Goal: Task Accomplishment & Management: Use online tool/utility

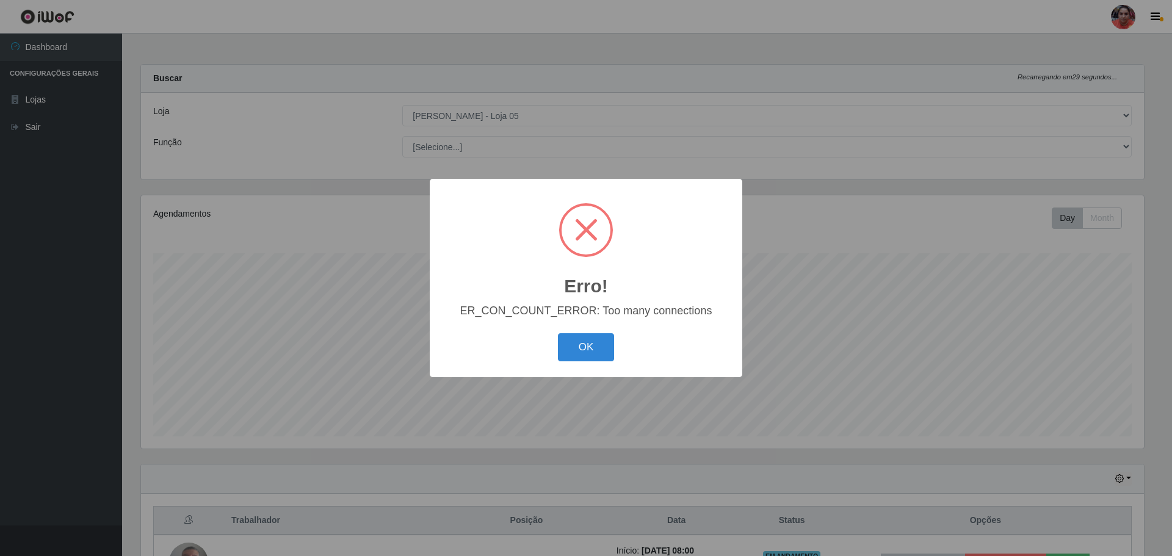
select select "252"
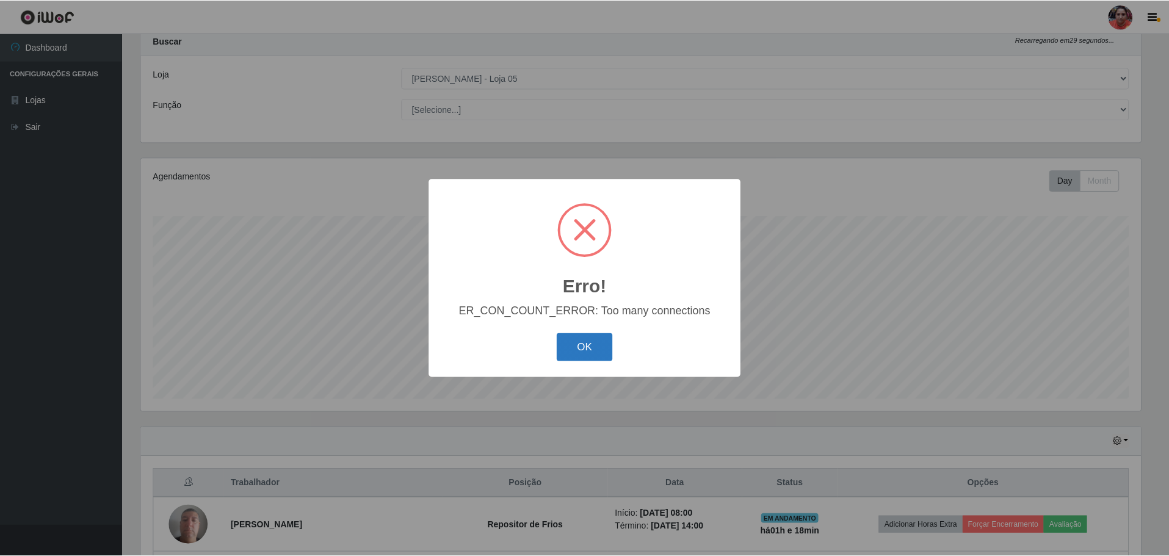
scroll to position [253, 1003]
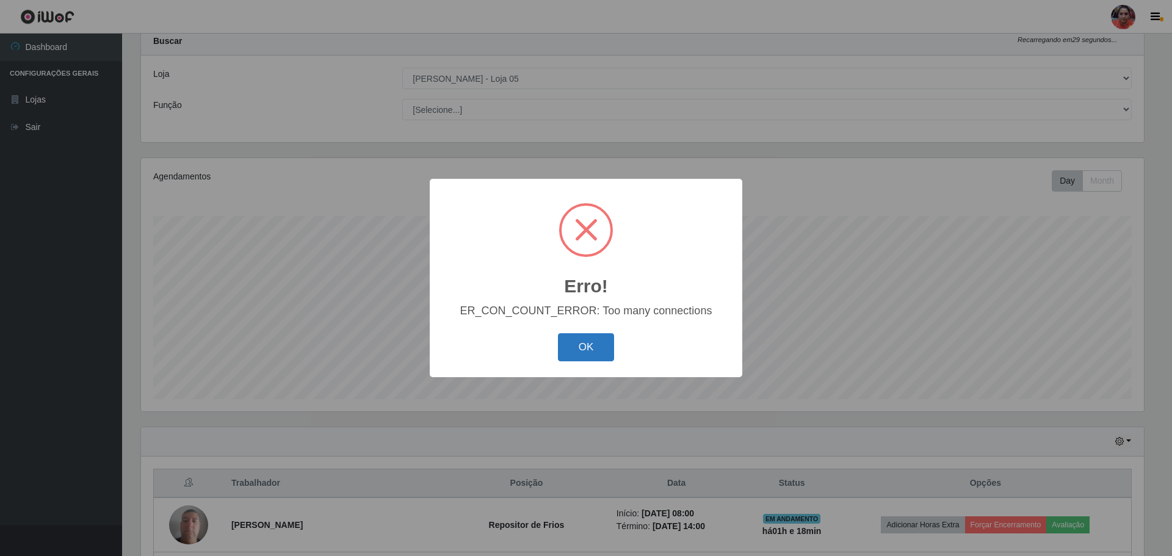
click at [612, 357] on button "OK" at bounding box center [586, 347] width 57 height 29
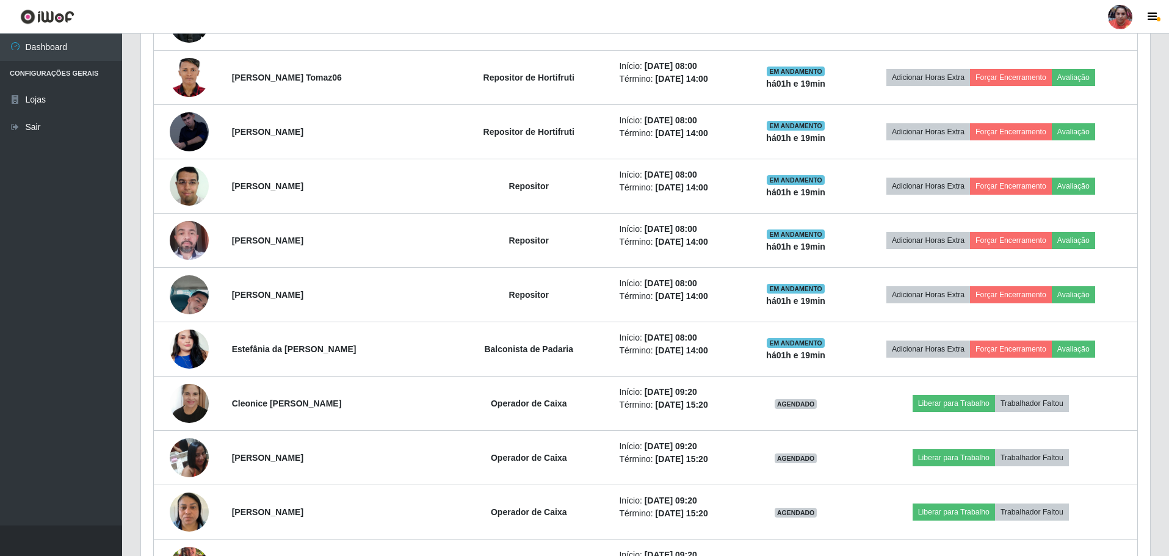
scroll to position [770, 0]
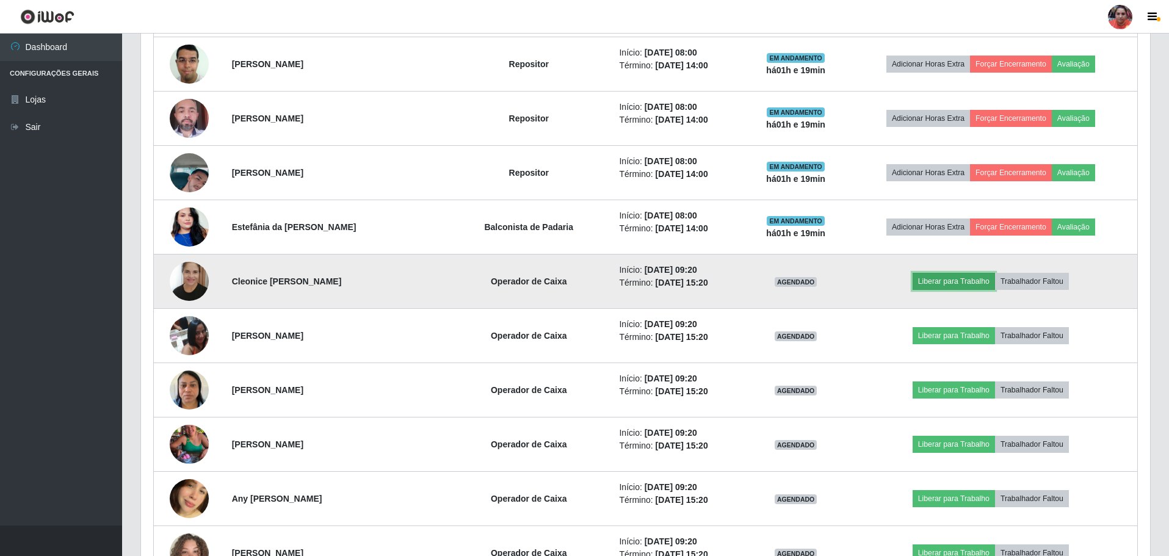
click at [956, 286] on button "Liberar para Trabalho" at bounding box center [954, 281] width 82 height 17
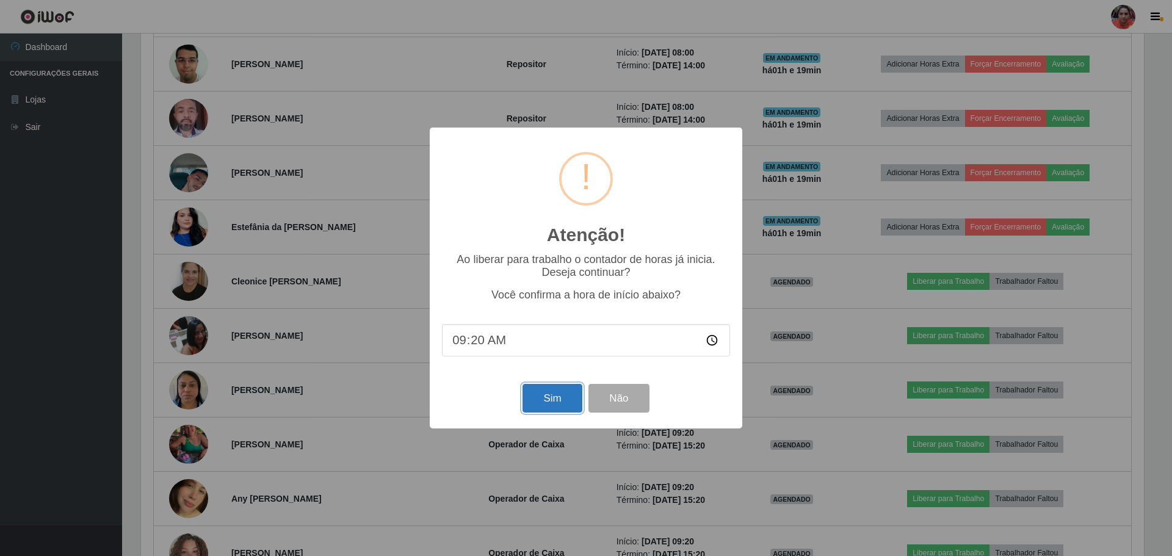
click at [575, 396] on button "Sim" at bounding box center [551, 398] width 59 height 29
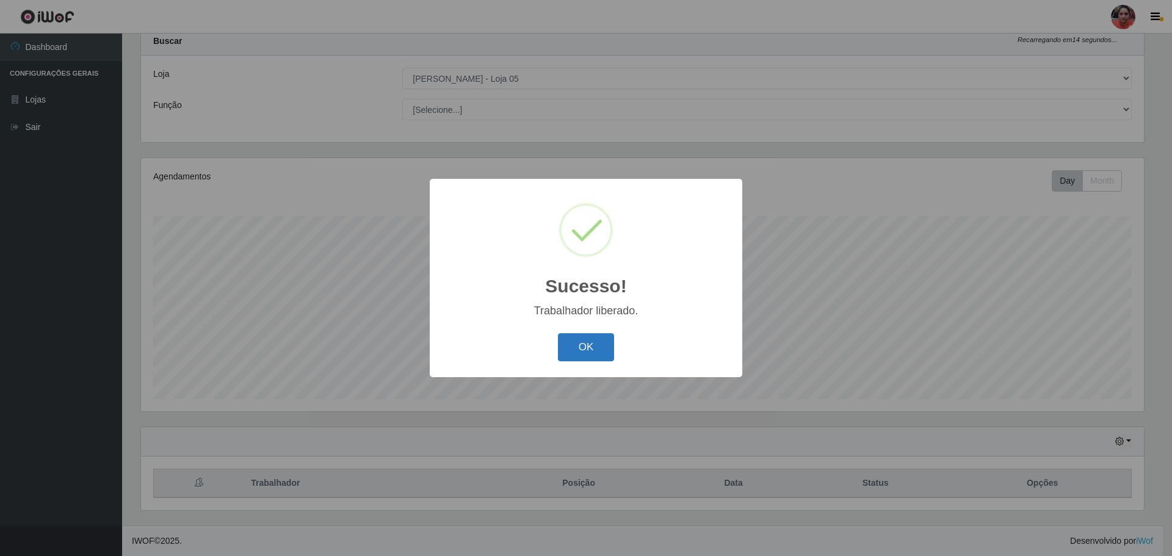
click at [607, 350] on button "OK" at bounding box center [586, 347] width 57 height 29
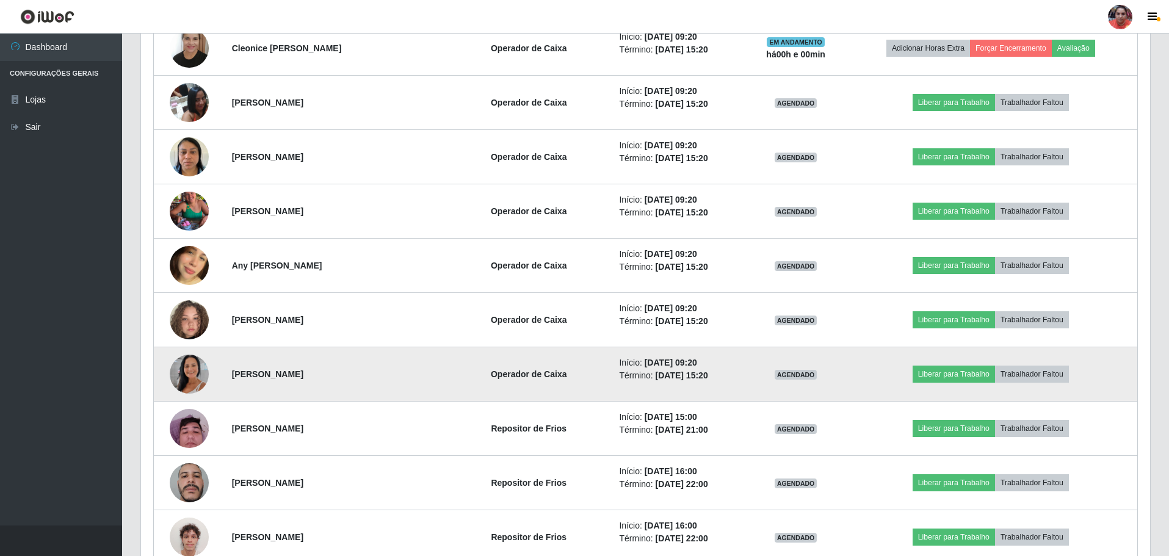
scroll to position [1014, 0]
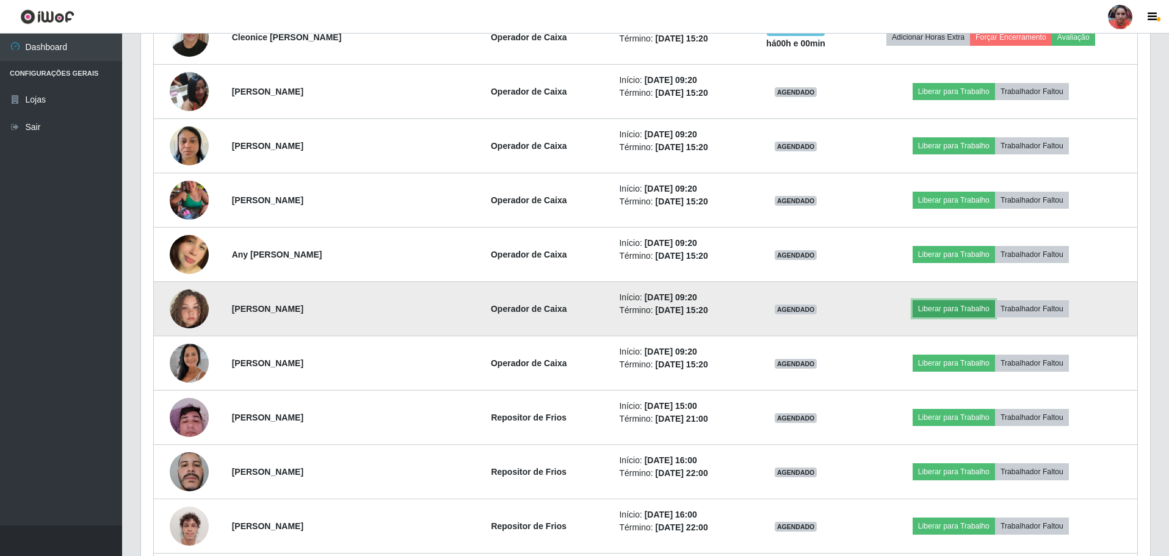
click at [935, 309] on button "Liberar para Trabalho" at bounding box center [954, 308] width 82 height 17
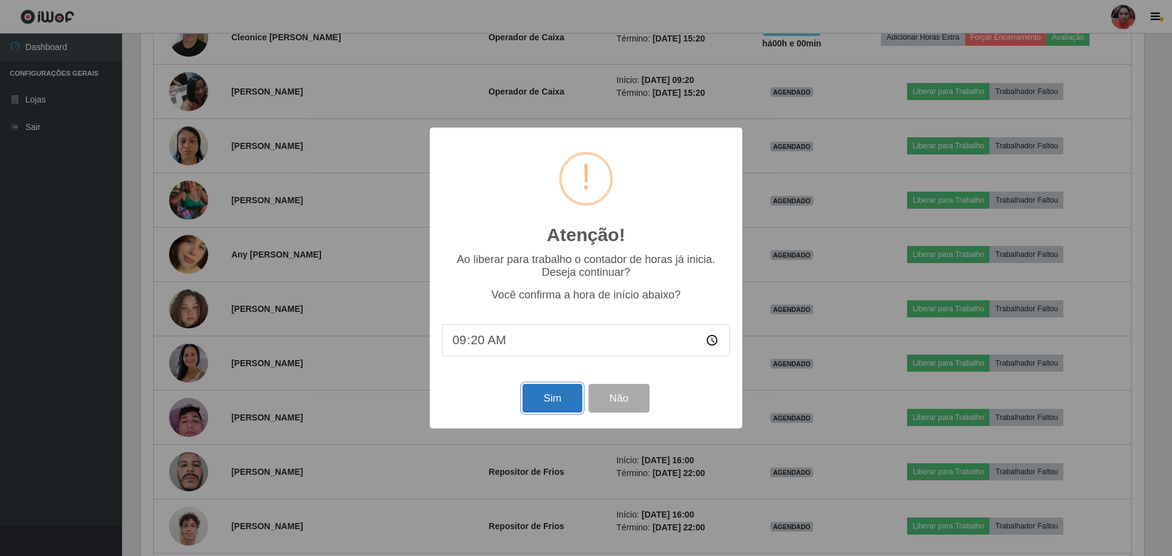
click at [549, 403] on button "Sim" at bounding box center [551, 398] width 59 height 29
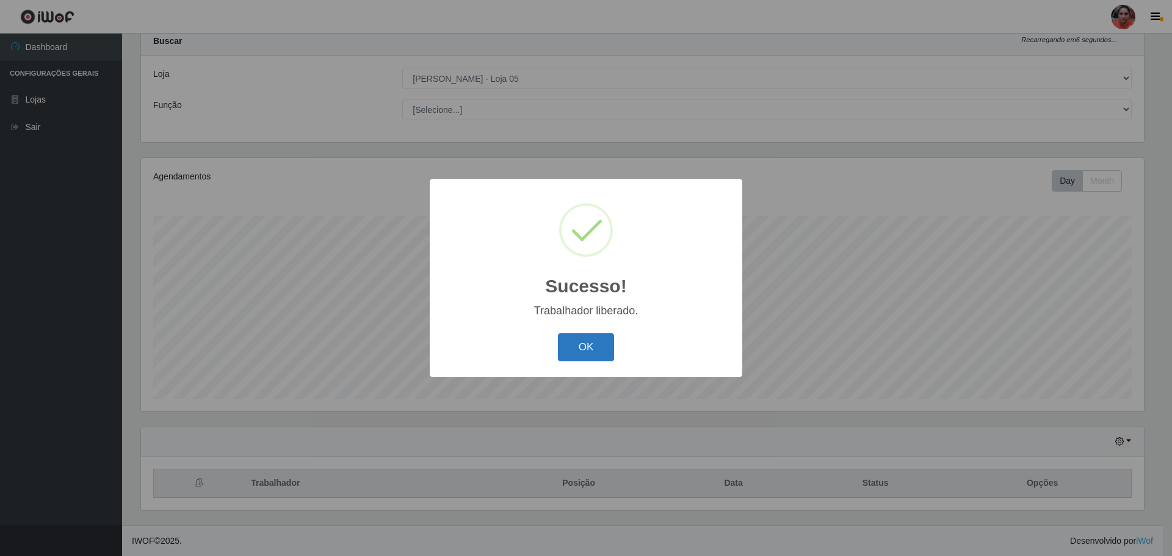
click at [588, 350] on button "OK" at bounding box center [586, 347] width 57 height 29
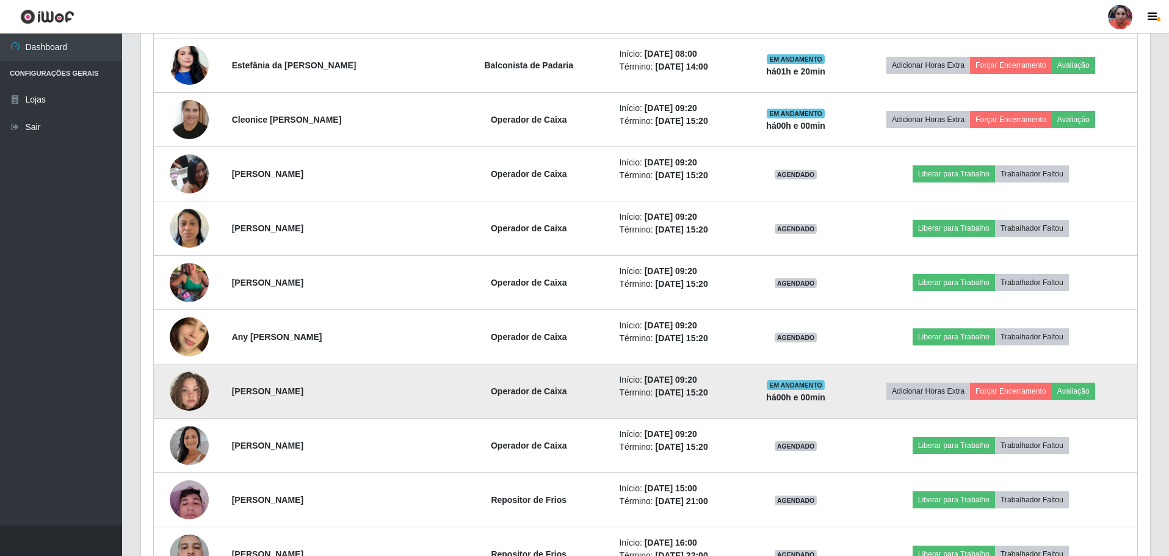
scroll to position [953, 0]
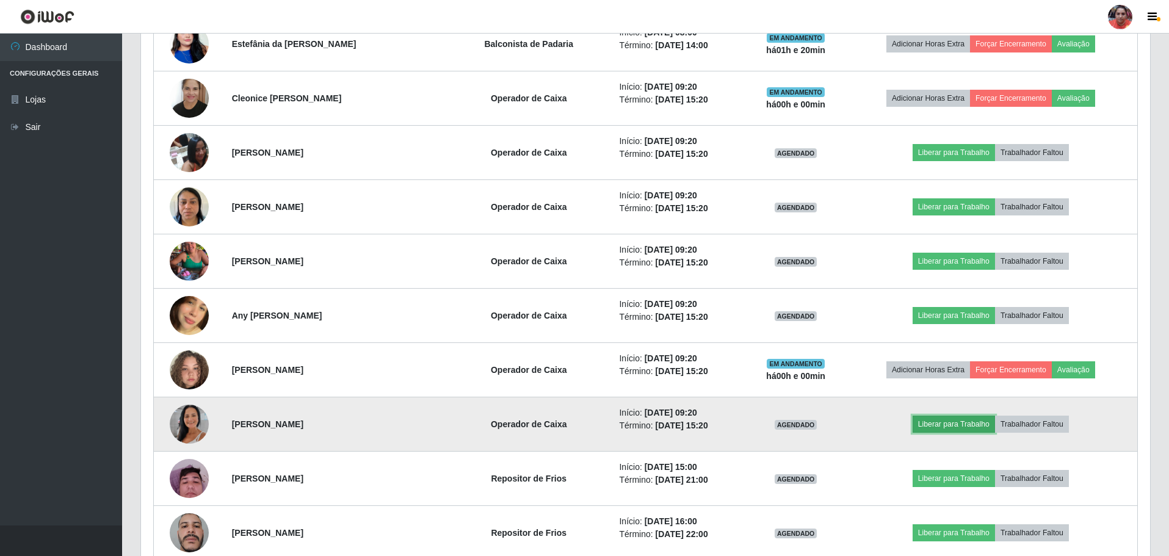
click at [925, 427] on button "Liberar para Trabalho" at bounding box center [954, 424] width 82 height 17
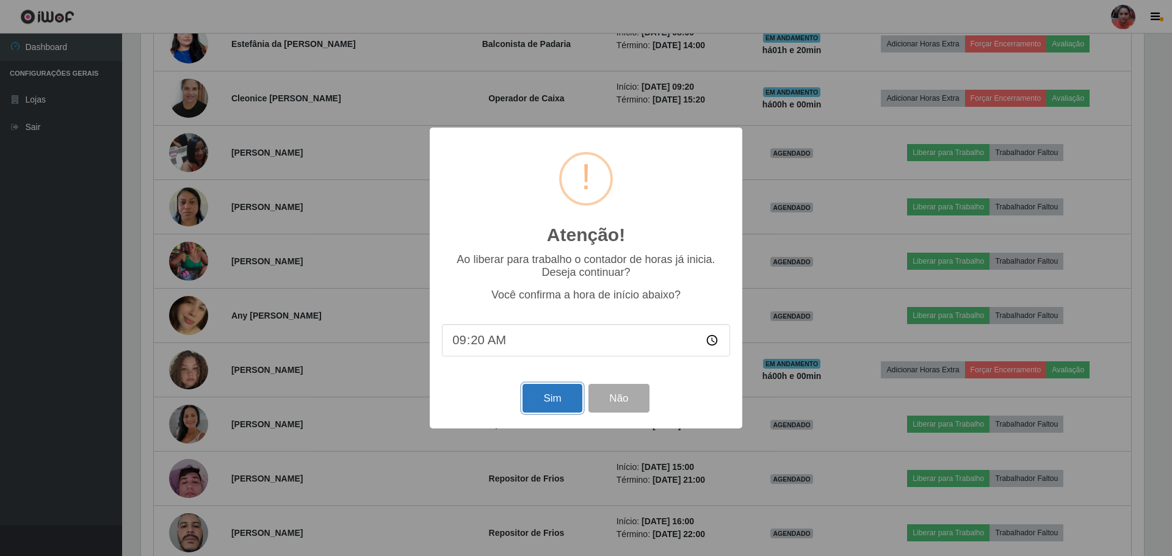
click at [562, 397] on button "Sim" at bounding box center [551, 398] width 59 height 29
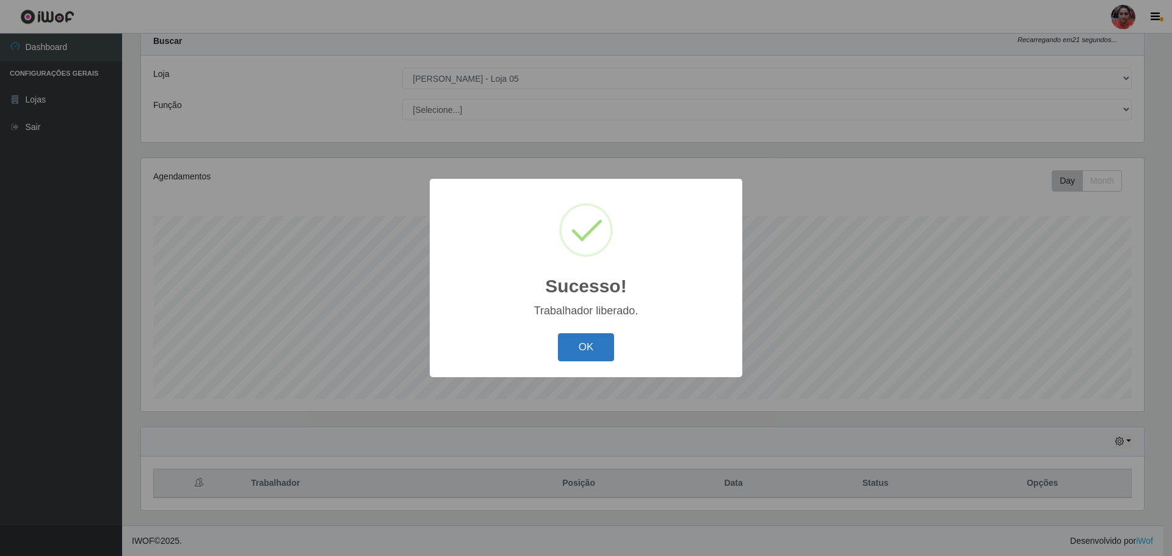
click at [587, 348] on button "OK" at bounding box center [586, 347] width 57 height 29
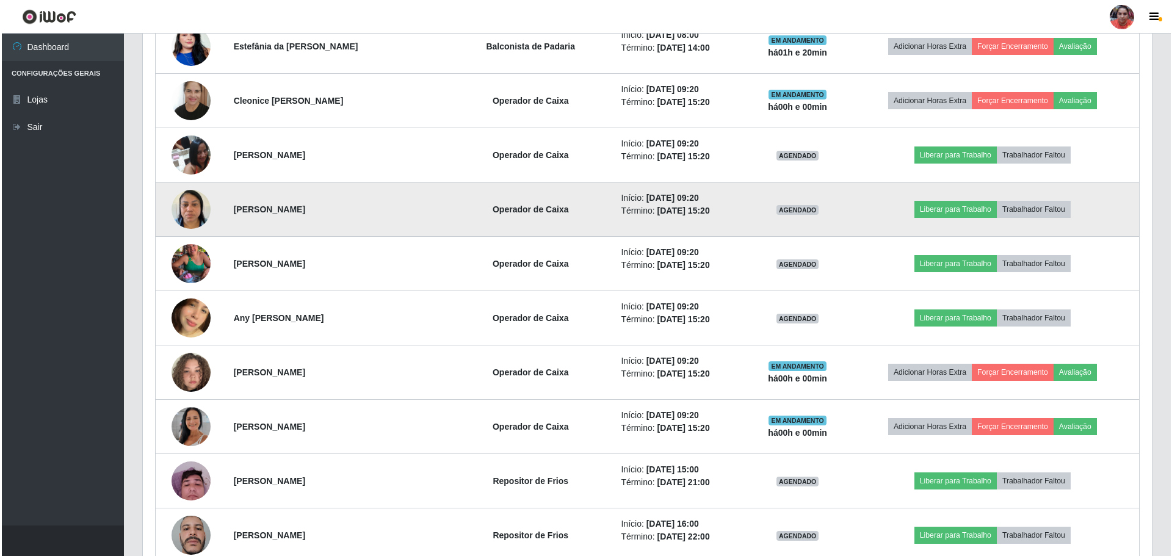
scroll to position [0, 0]
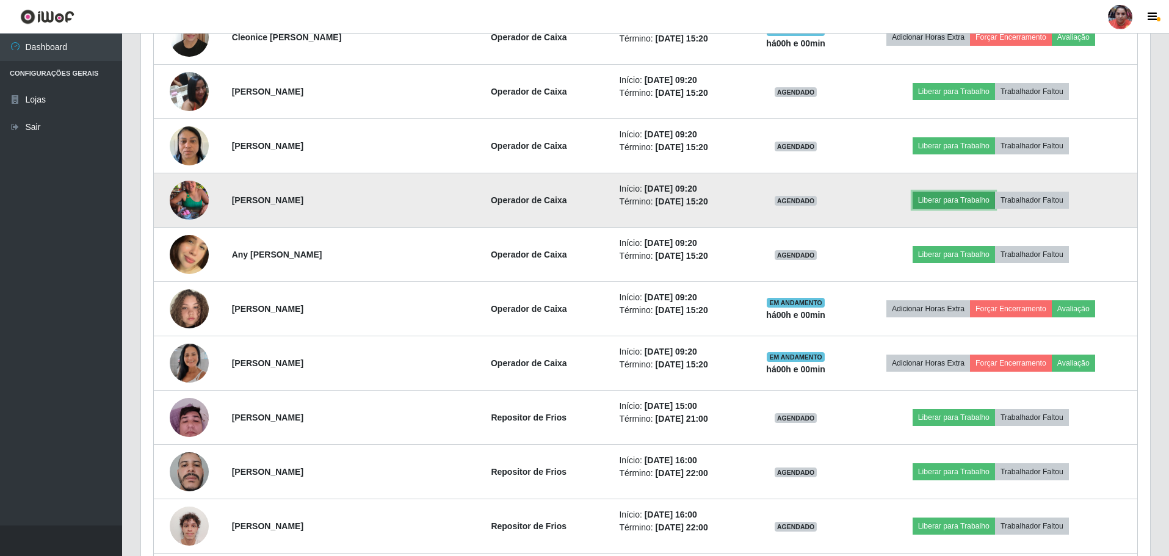
click at [928, 200] on button "Liberar para Trabalho" at bounding box center [954, 200] width 82 height 17
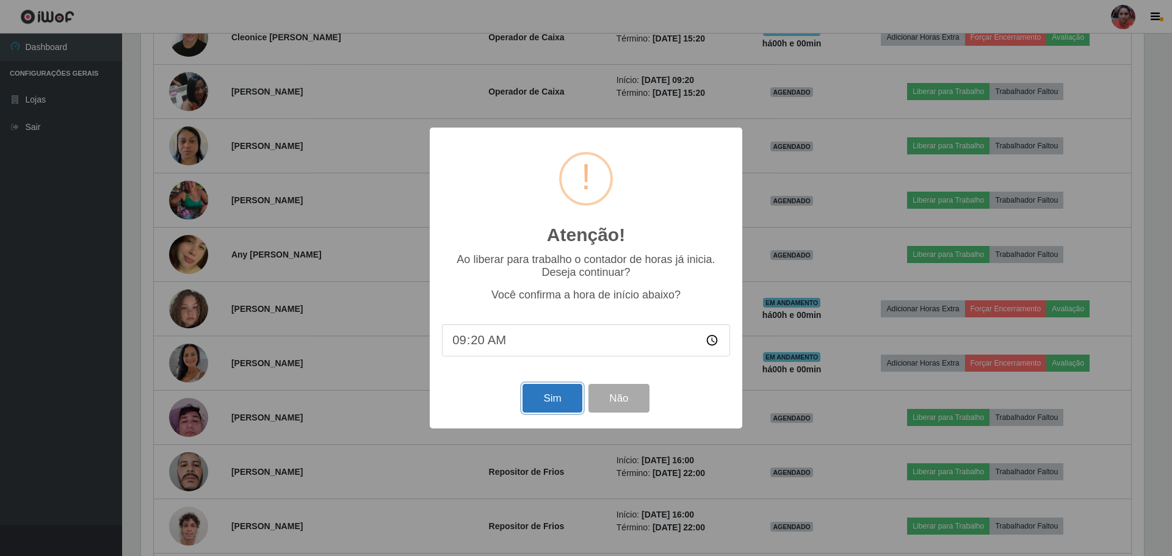
click at [566, 408] on button "Sim" at bounding box center [551, 398] width 59 height 29
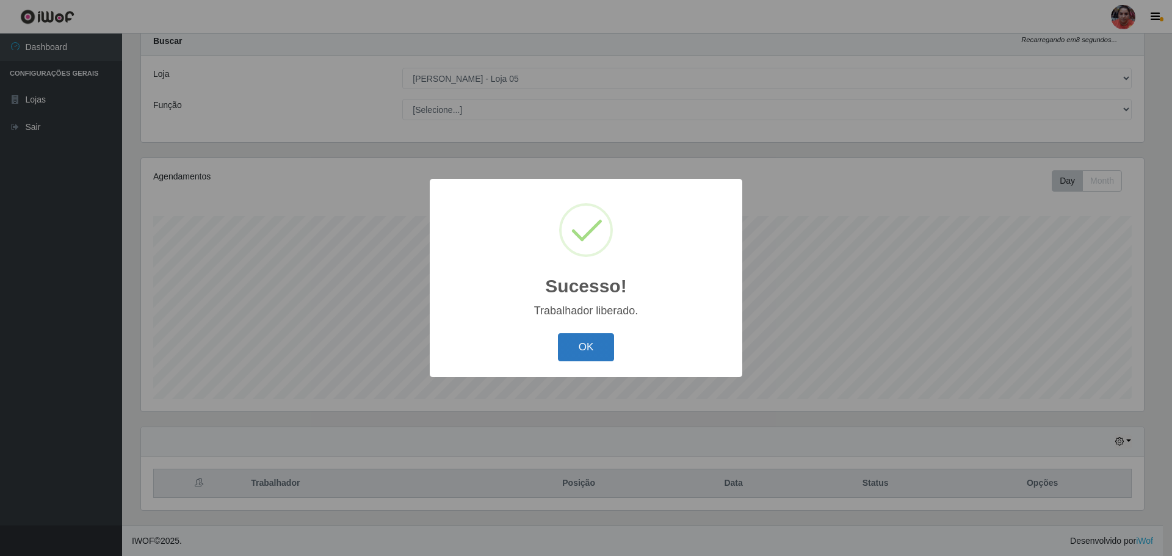
click at [593, 345] on button "OK" at bounding box center [586, 347] width 57 height 29
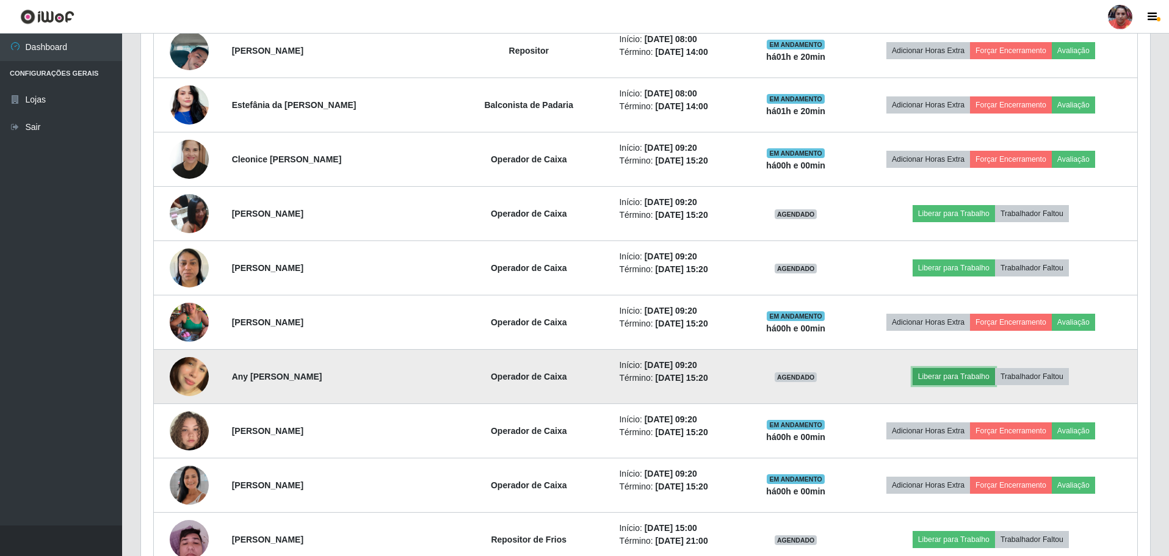
click at [984, 384] on button "Liberar para Trabalho" at bounding box center [954, 376] width 82 height 17
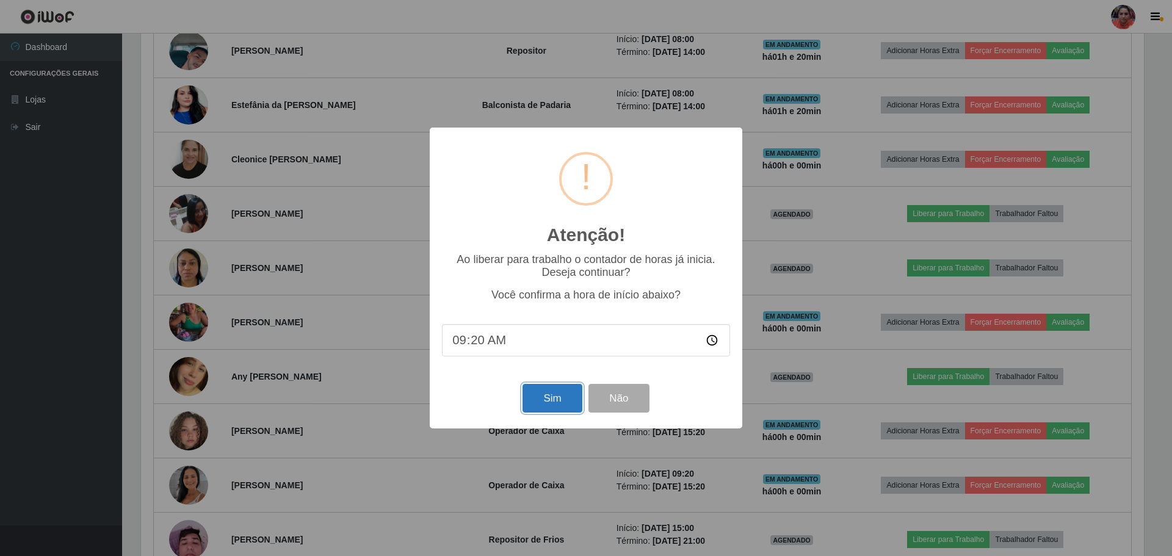
click at [549, 396] on button "Sim" at bounding box center [551, 398] width 59 height 29
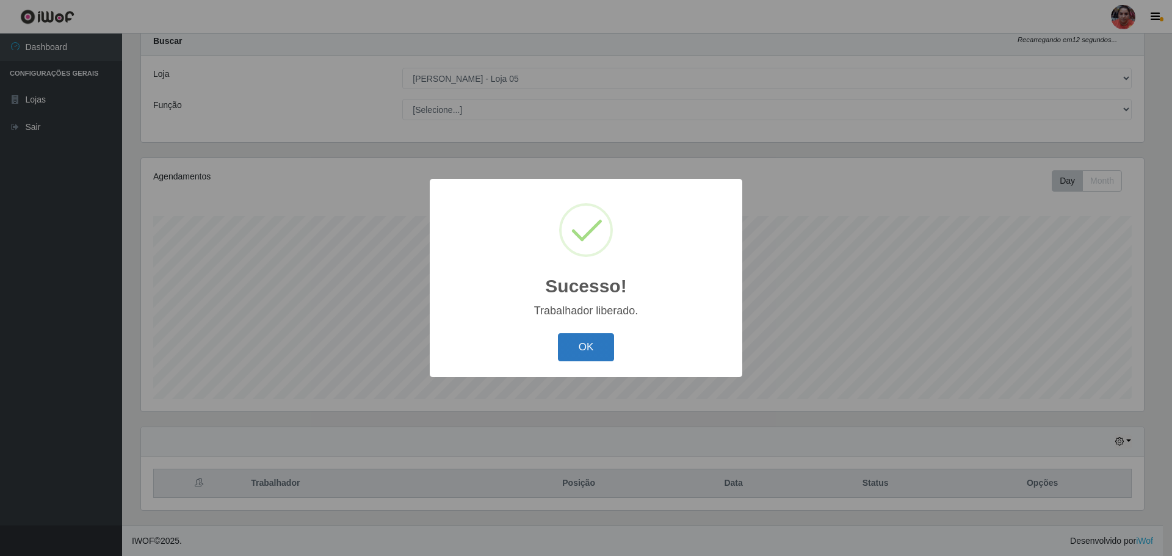
click at [579, 342] on button "OK" at bounding box center [586, 347] width 57 height 29
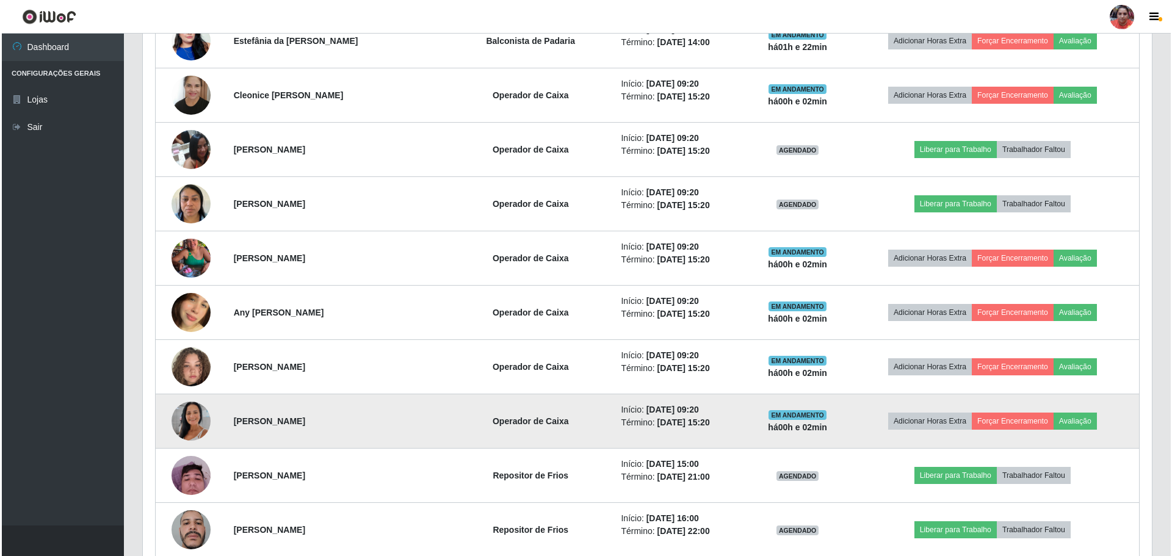
scroll to position [939, 0]
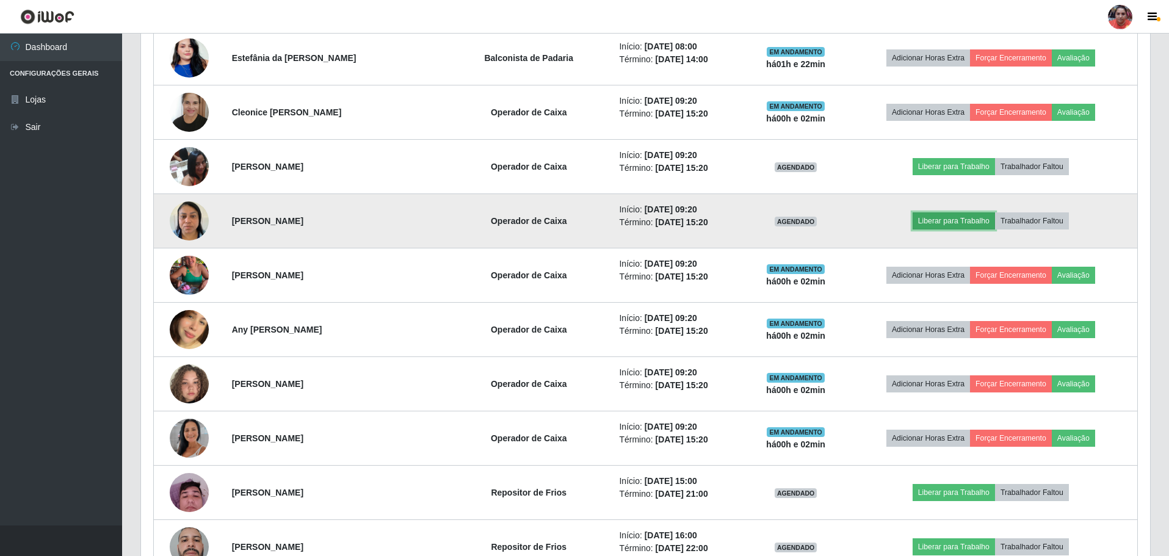
click at [930, 225] on button "Liberar para Trabalho" at bounding box center [954, 220] width 82 height 17
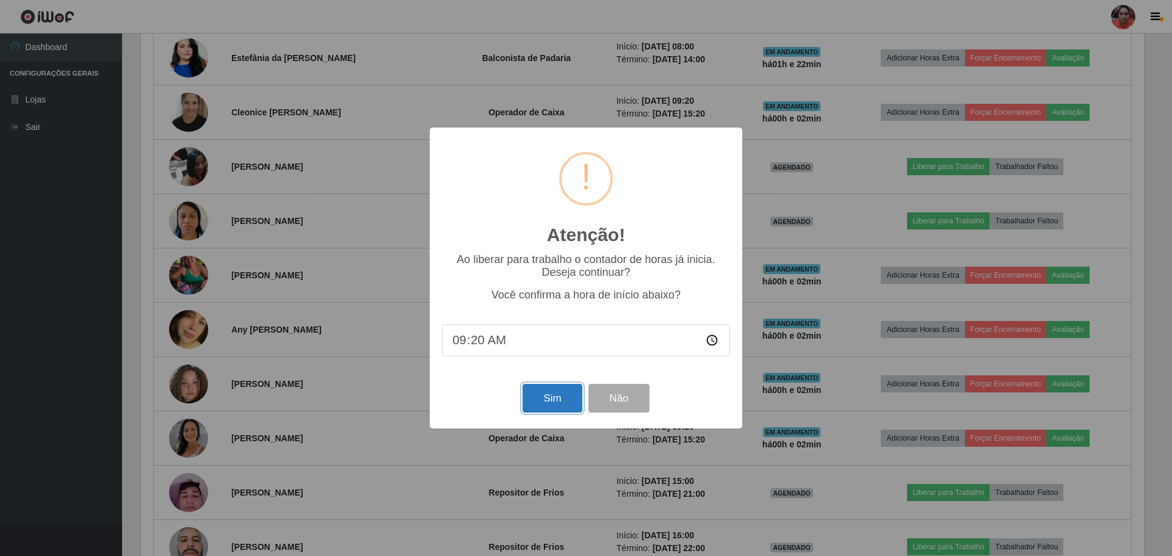
click at [552, 401] on button "Sim" at bounding box center [551, 398] width 59 height 29
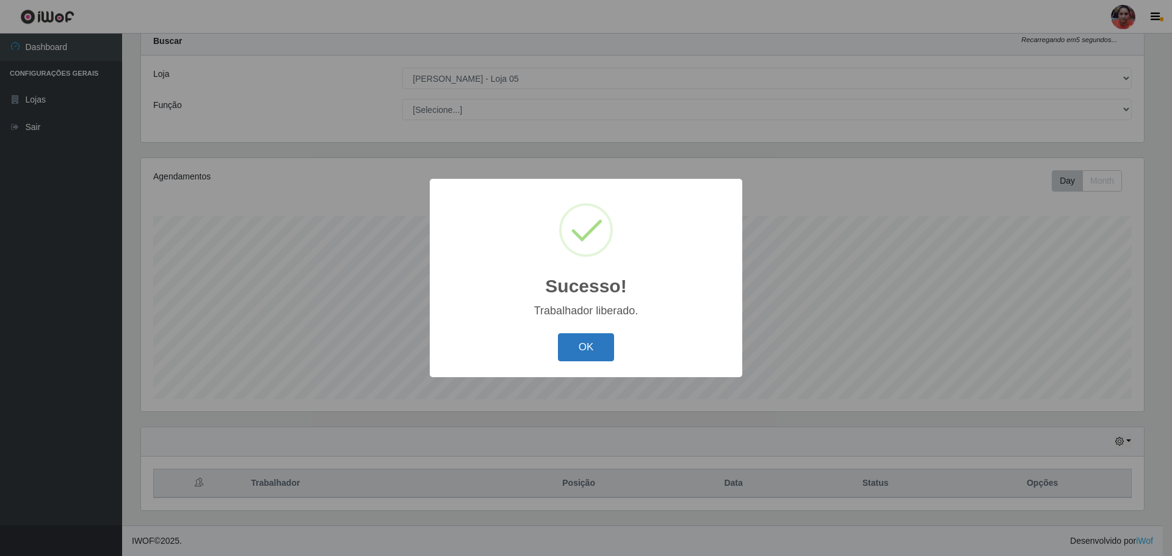
click at [587, 346] on button "OK" at bounding box center [586, 347] width 57 height 29
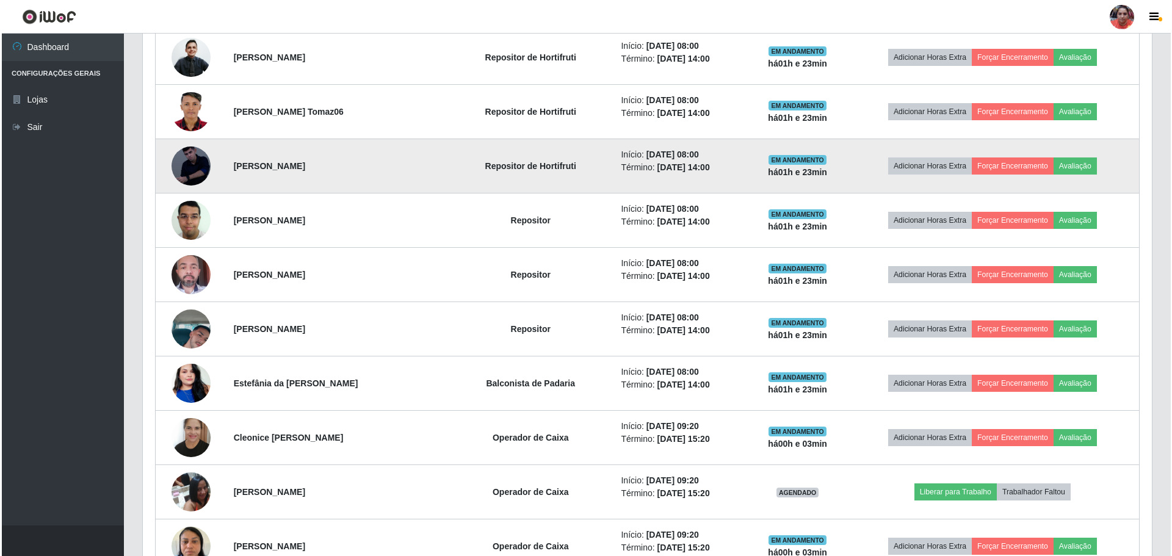
scroll to position [709, 0]
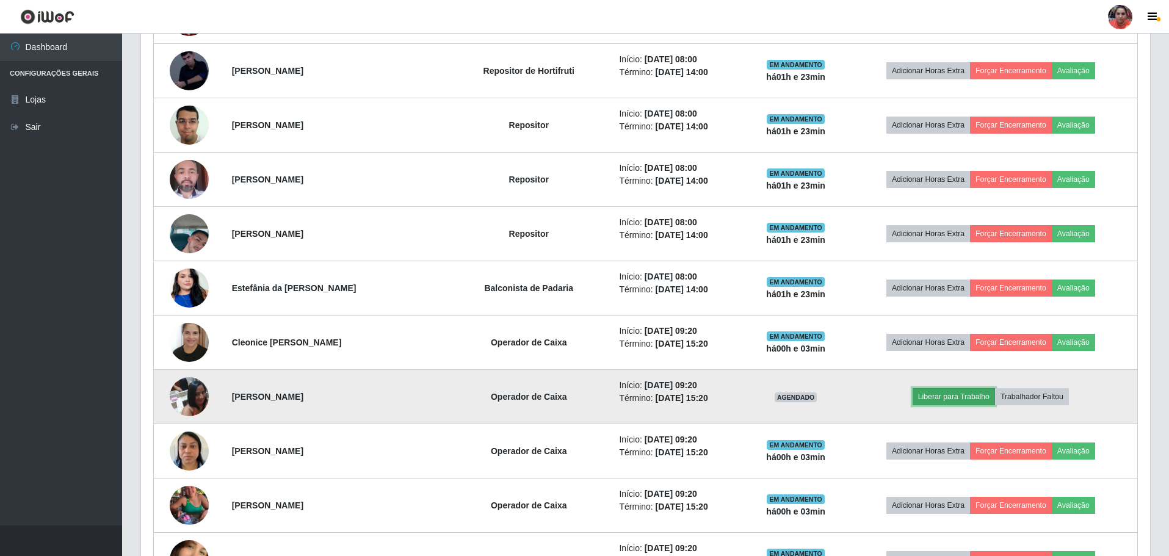
click at [947, 390] on button "Liberar para Trabalho" at bounding box center [954, 396] width 82 height 17
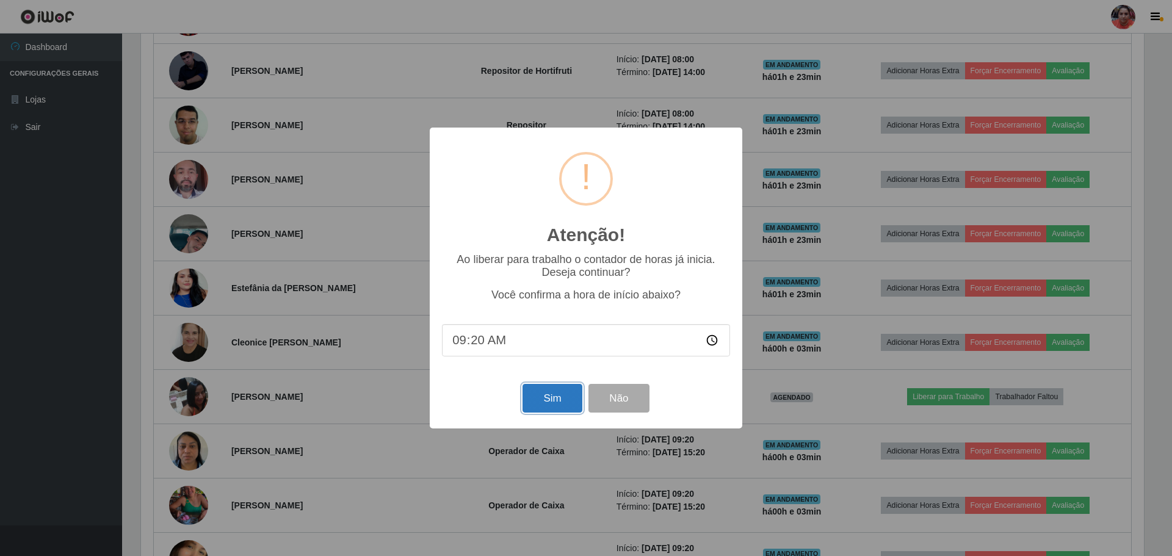
click at [549, 402] on button "Sim" at bounding box center [551, 398] width 59 height 29
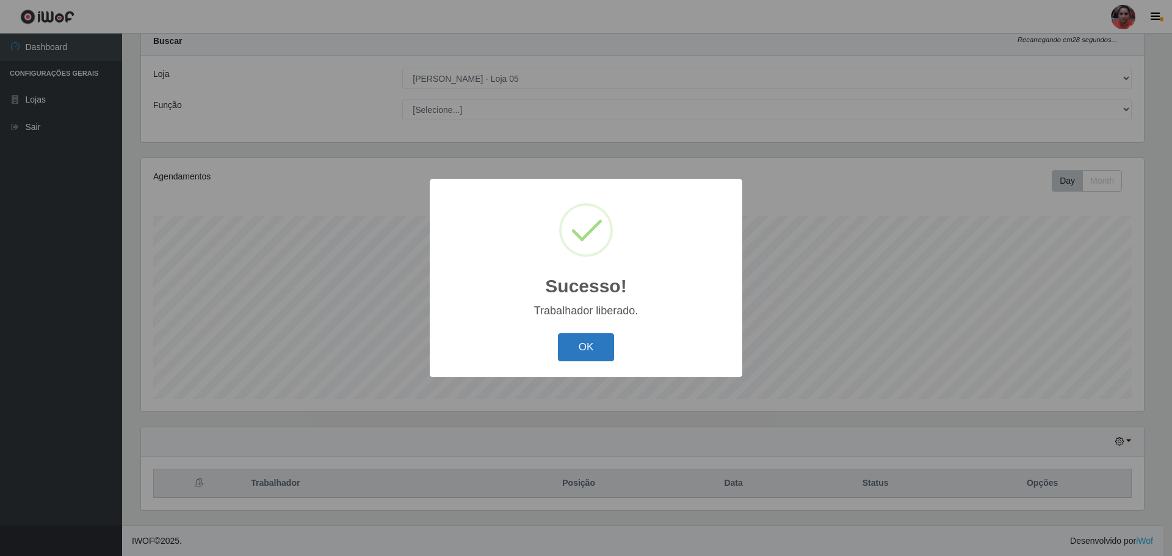
click at [576, 347] on button "OK" at bounding box center [586, 347] width 57 height 29
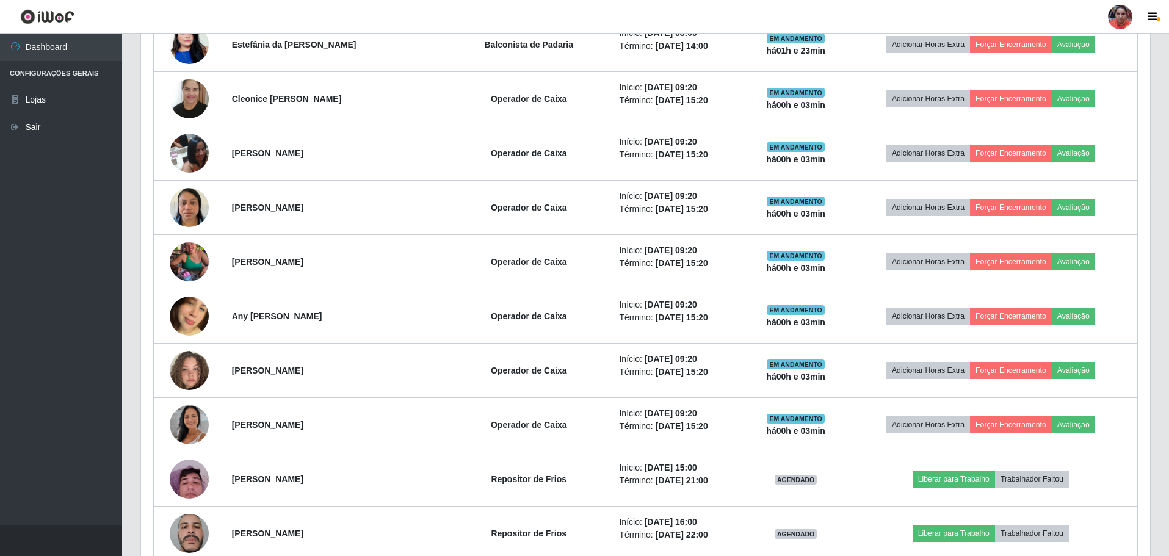
scroll to position [953, 0]
click at [44, 128] on link "Sair" at bounding box center [61, 127] width 122 height 27
